Goal: Transaction & Acquisition: Purchase product/service

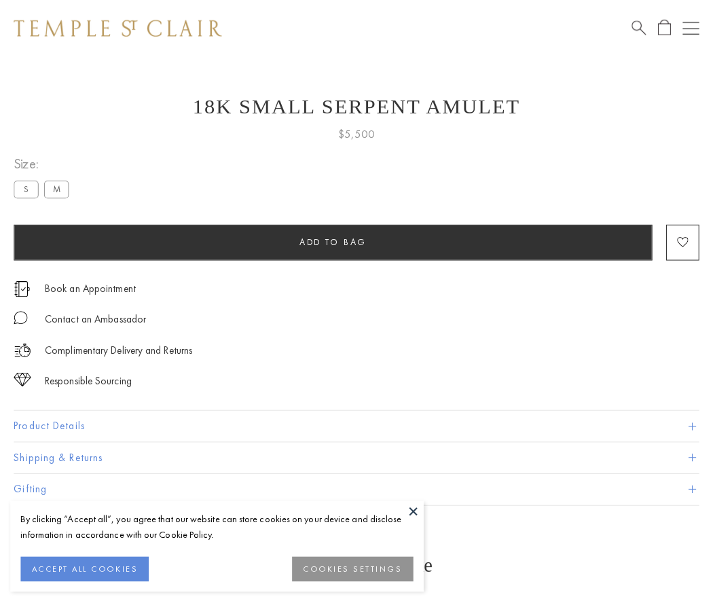
scroll to position [54, 0]
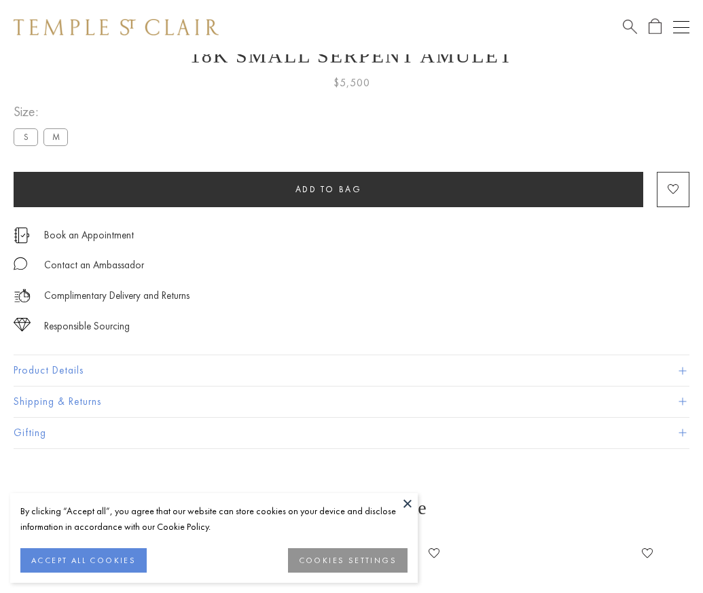
click at [328, 189] on span "Add to bag" at bounding box center [329, 189] width 67 height 12
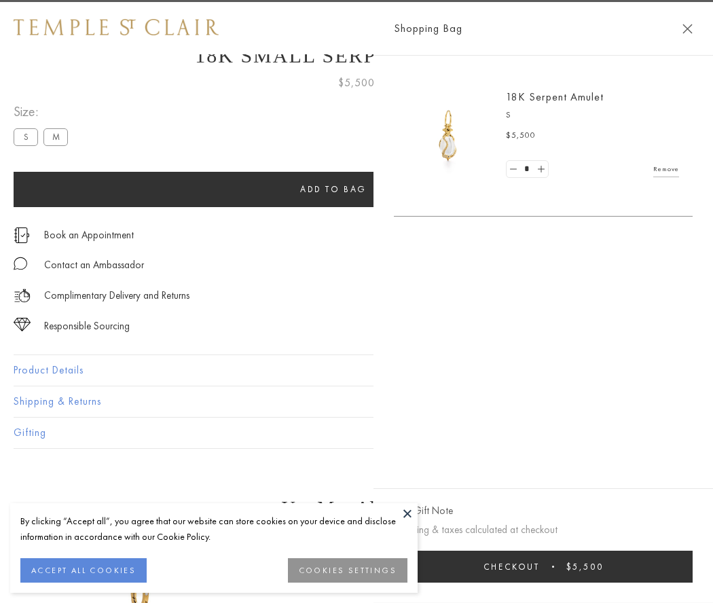
click at [568, 567] on button "Checkout $5,500" at bounding box center [543, 567] width 299 height 32
